Goal: Check status: Check status

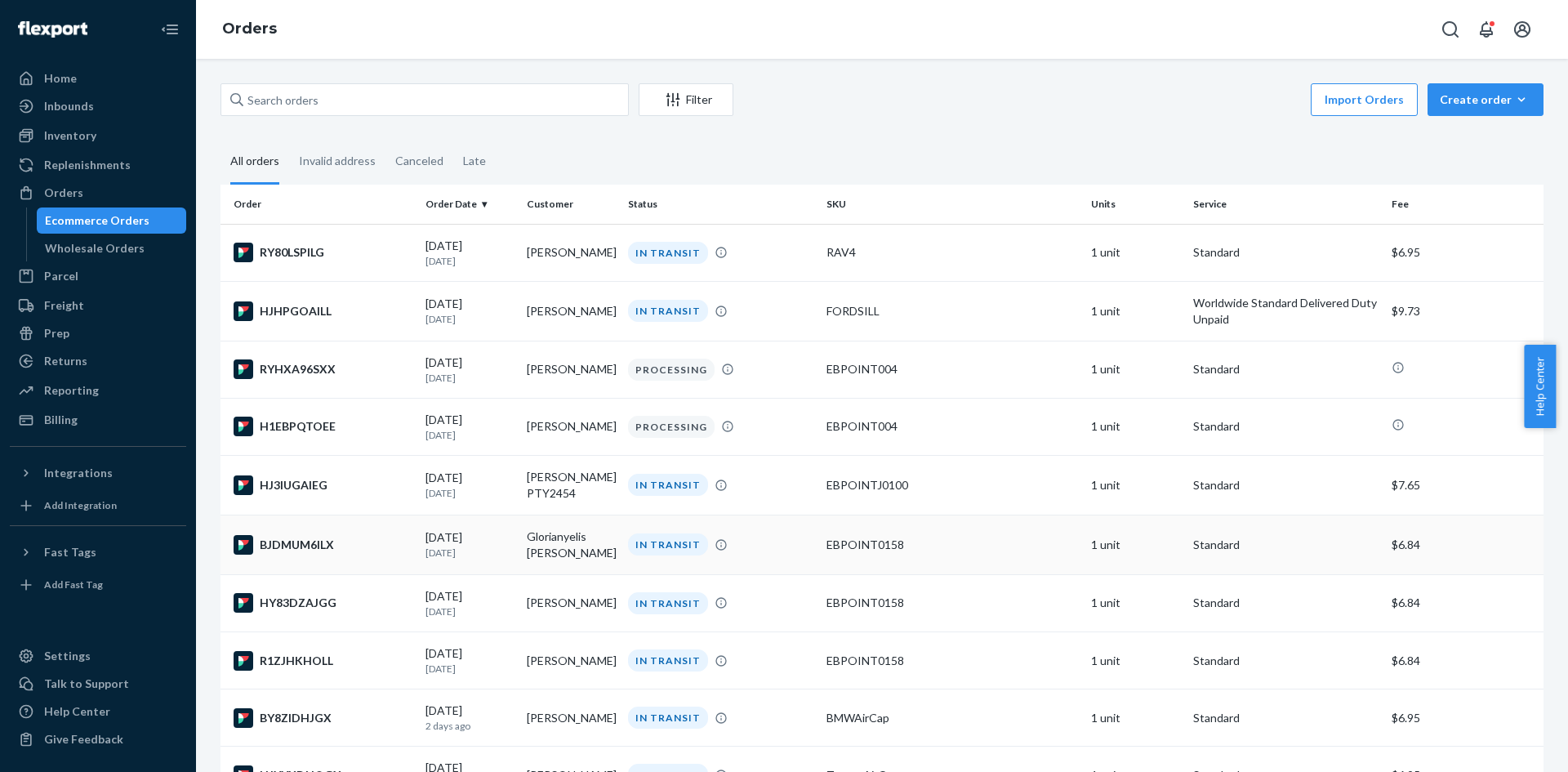
click at [628, 549] on div "IN TRANSIT" at bounding box center [668, 544] width 80 height 22
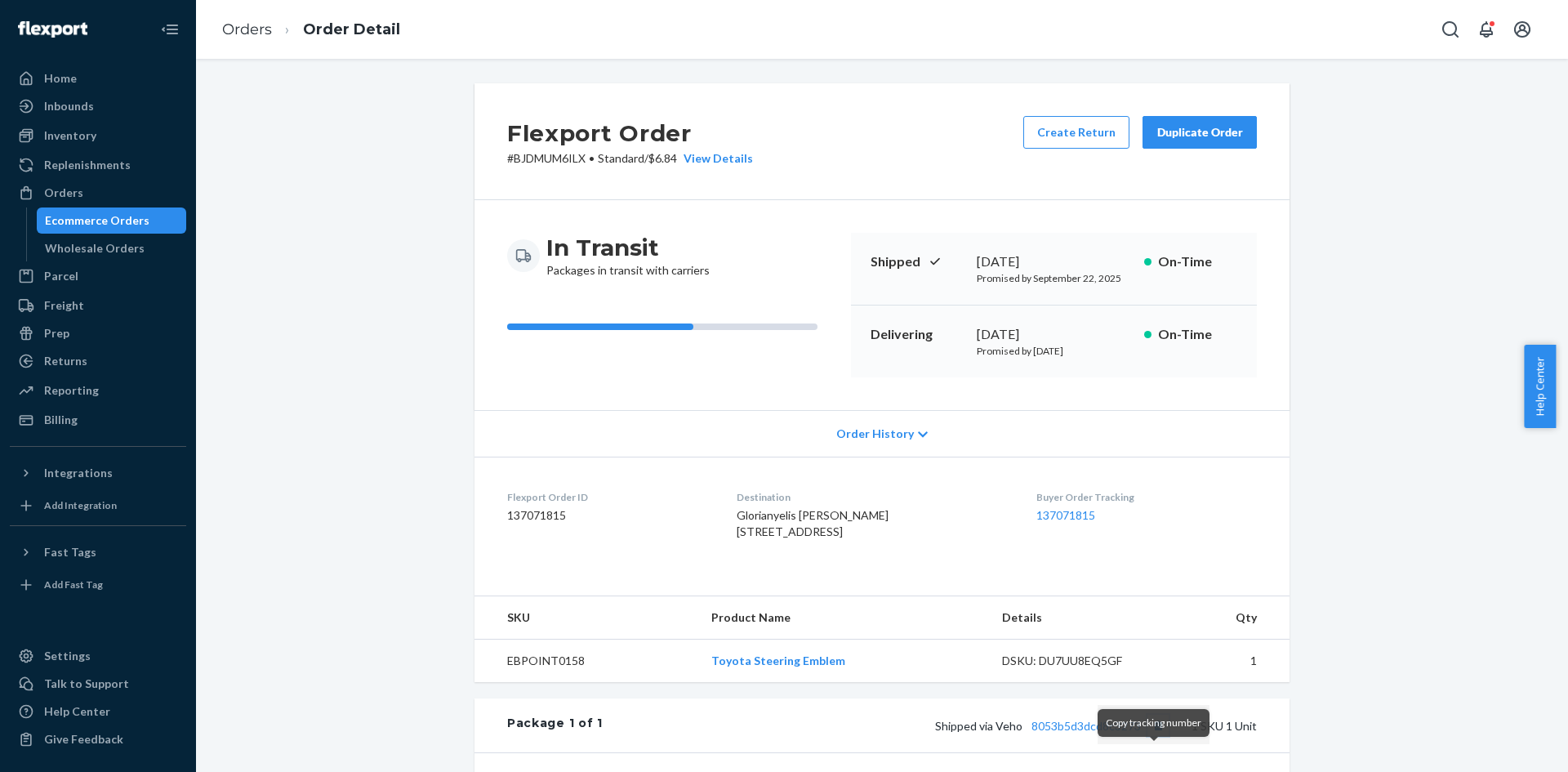
click at [1152, 736] on button "Copy tracking number" at bounding box center [1158, 725] width 21 height 21
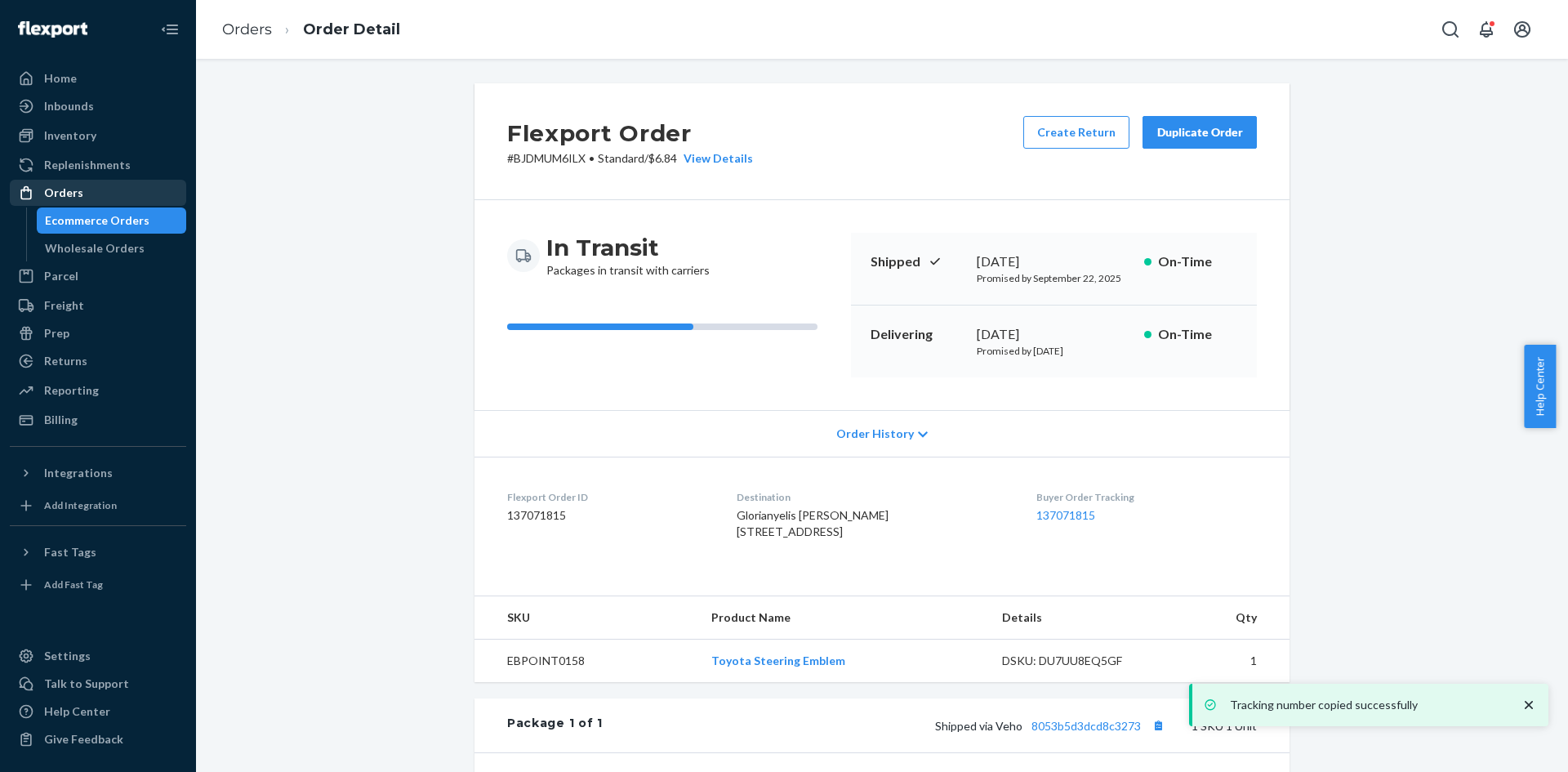
click at [142, 201] on div "Orders" at bounding box center [99, 193] width 174 height 23
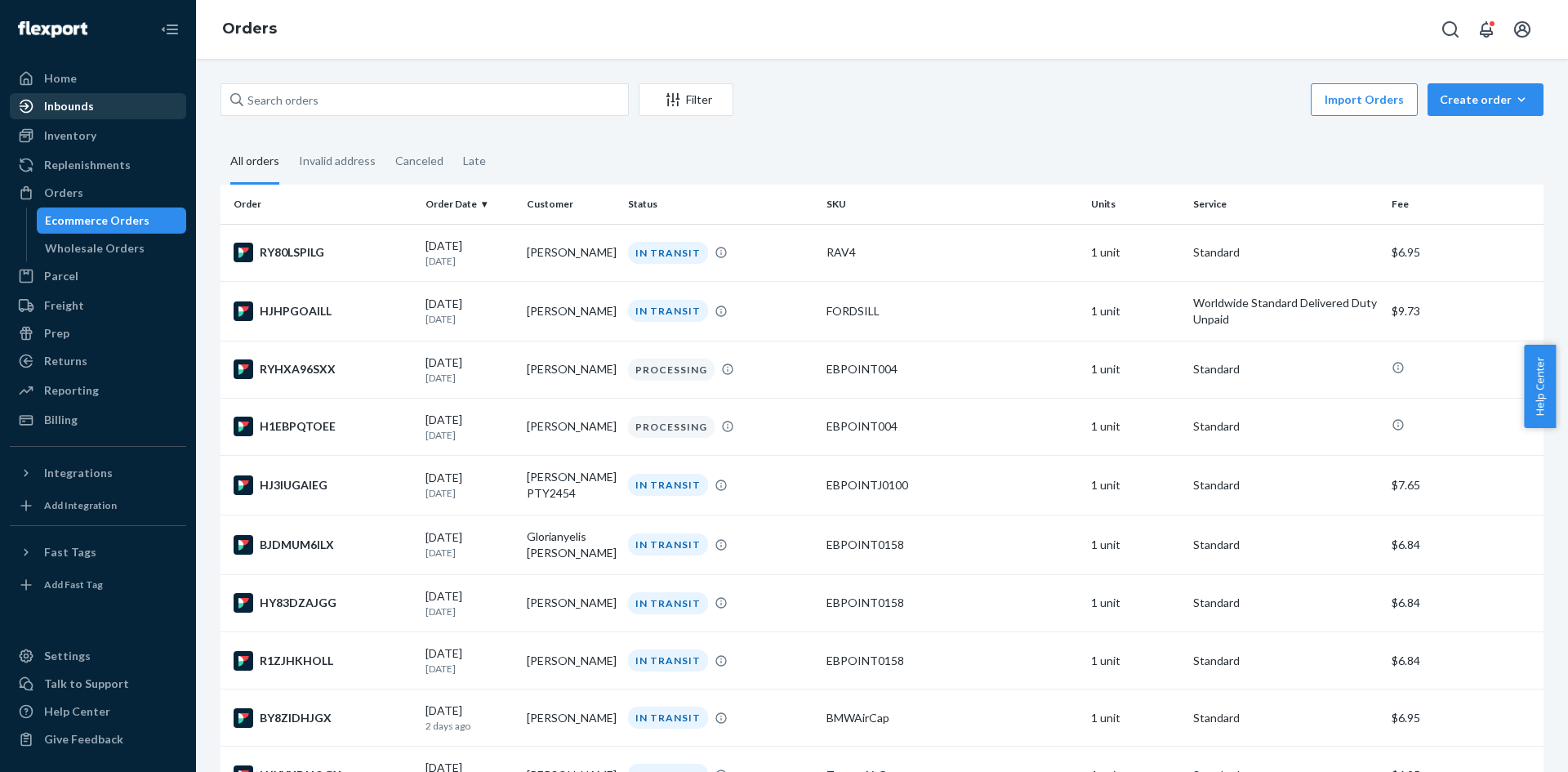
click at [68, 97] on div "Inbounds" at bounding box center [99, 106] width 174 height 23
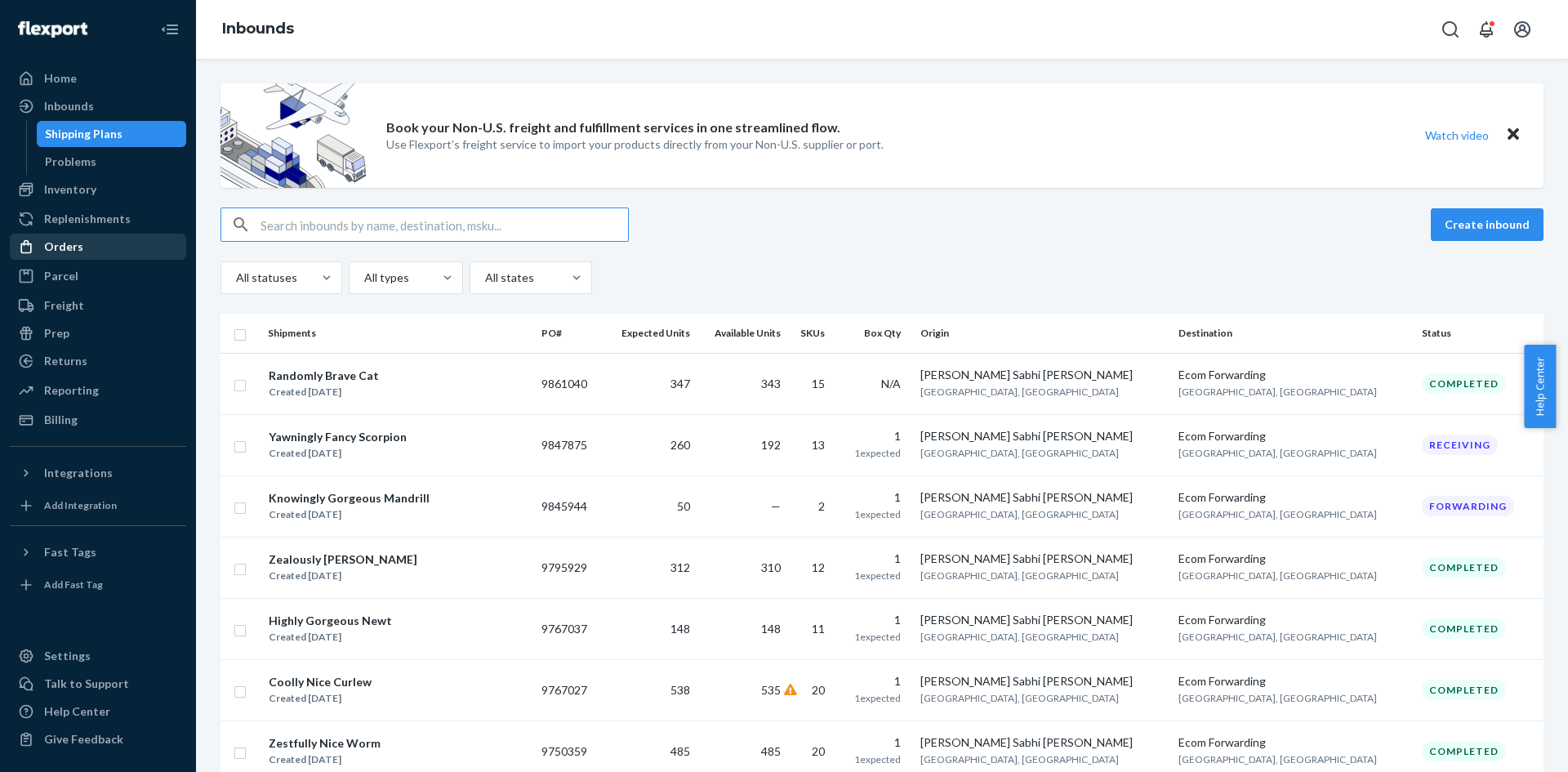
click at [108, 240] on div "Orders" at bounding box center [99, 246] width 174 height 23
